Goal: Information Seeking & Learning: Understand process/instructions

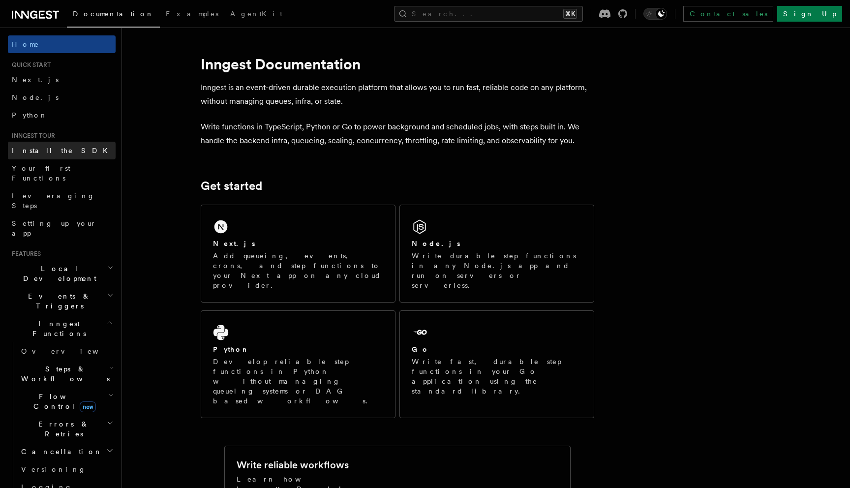
click at [52, 154] on span "Install the SDK" at bounding box center [63, 151] width 102 height 8
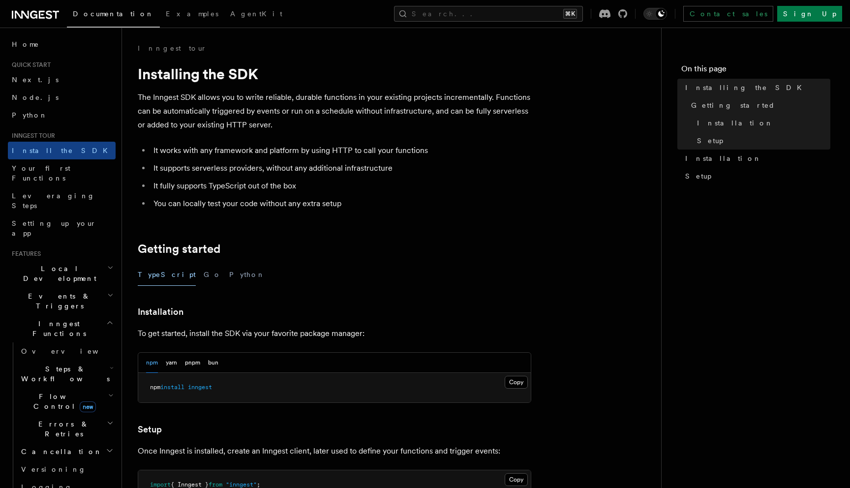
click at [64, 264] on span "Local Development" at bounding box center [57, 274] width 99 height 20
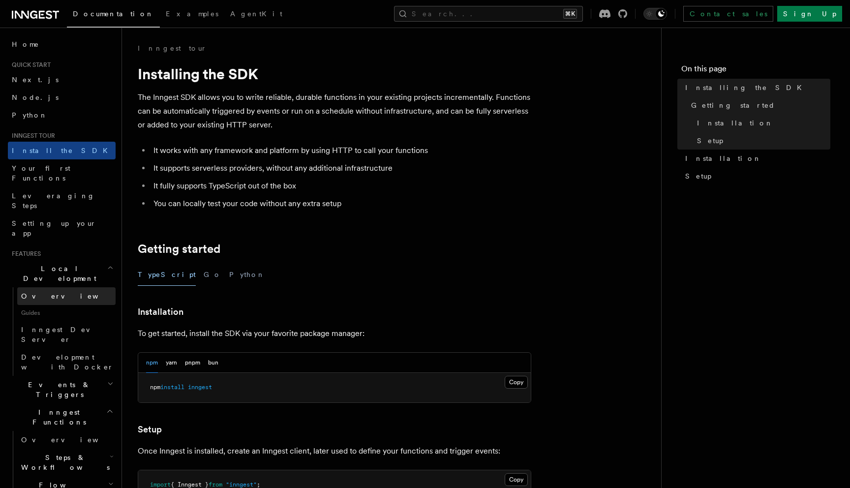
click at [58, 287] on link "Overview" at bounding box center [66, 296] width 98 height 18
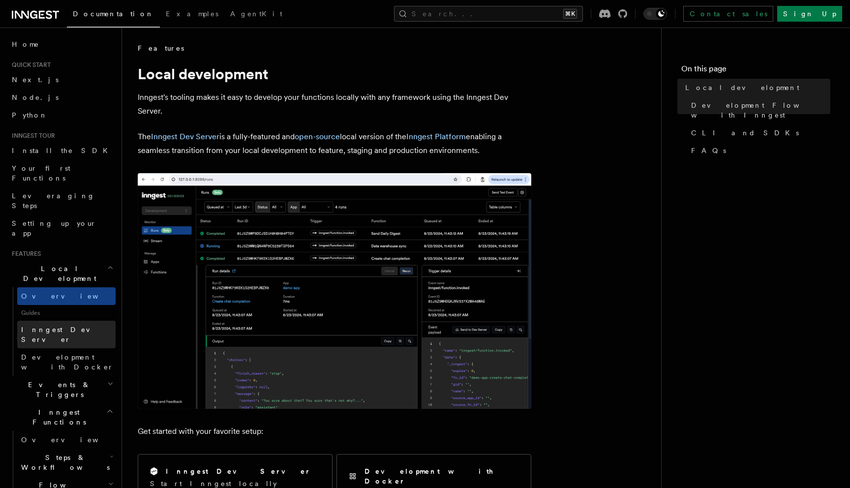
click at [71, 326] on span "Inngest Dev Server" at bounding box center [63, 335] width 84 height 18
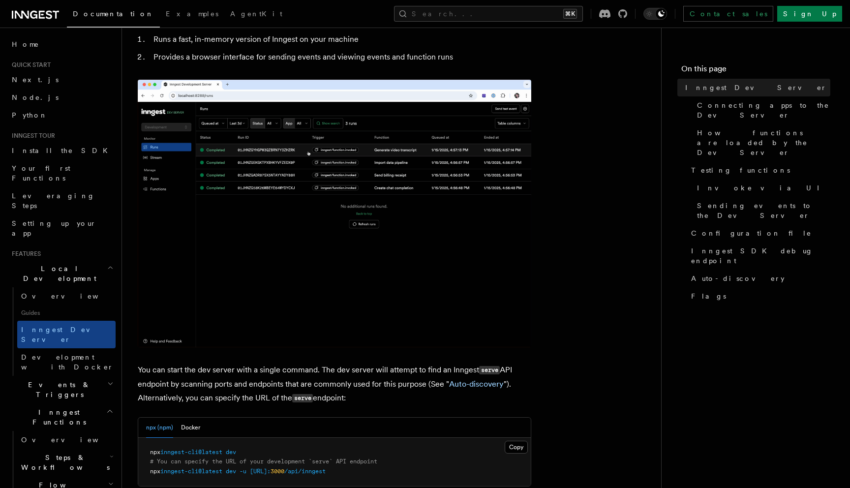
scroll to position [82, 0]
